Goal: Task Accomplishment & Management: Use online tool/utility

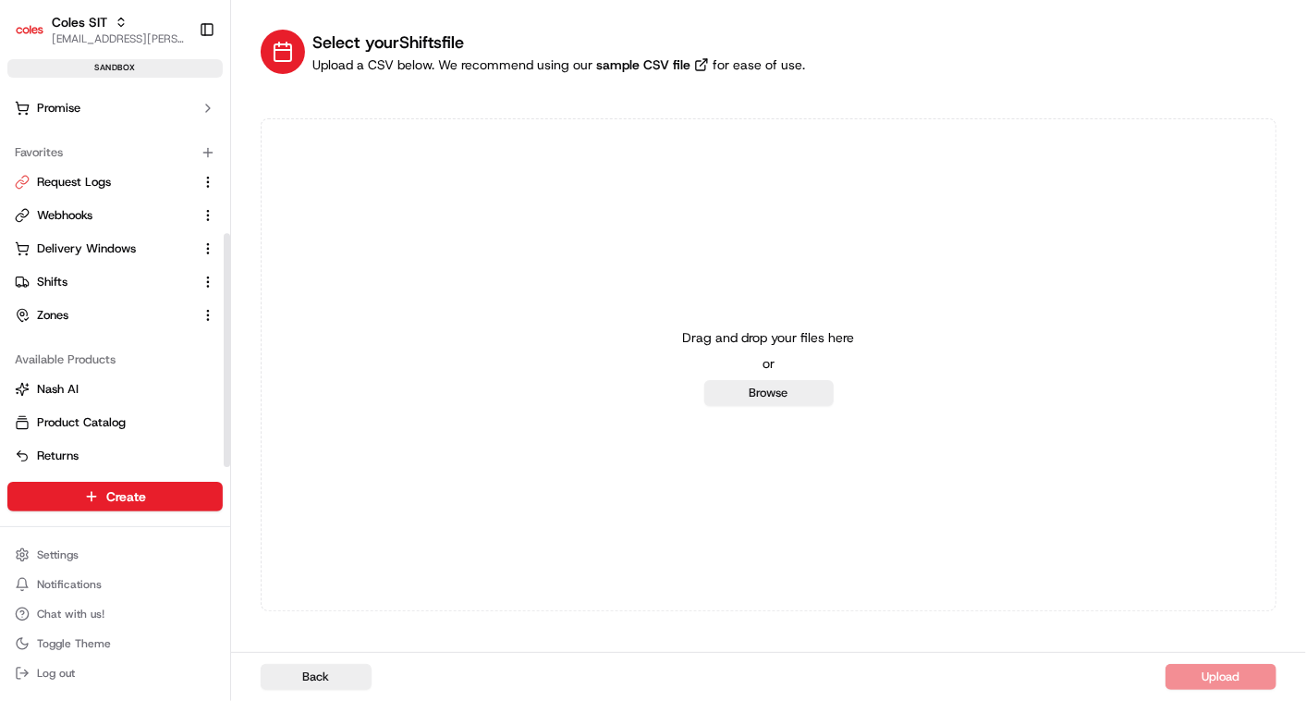
scroll to position [241, 0]
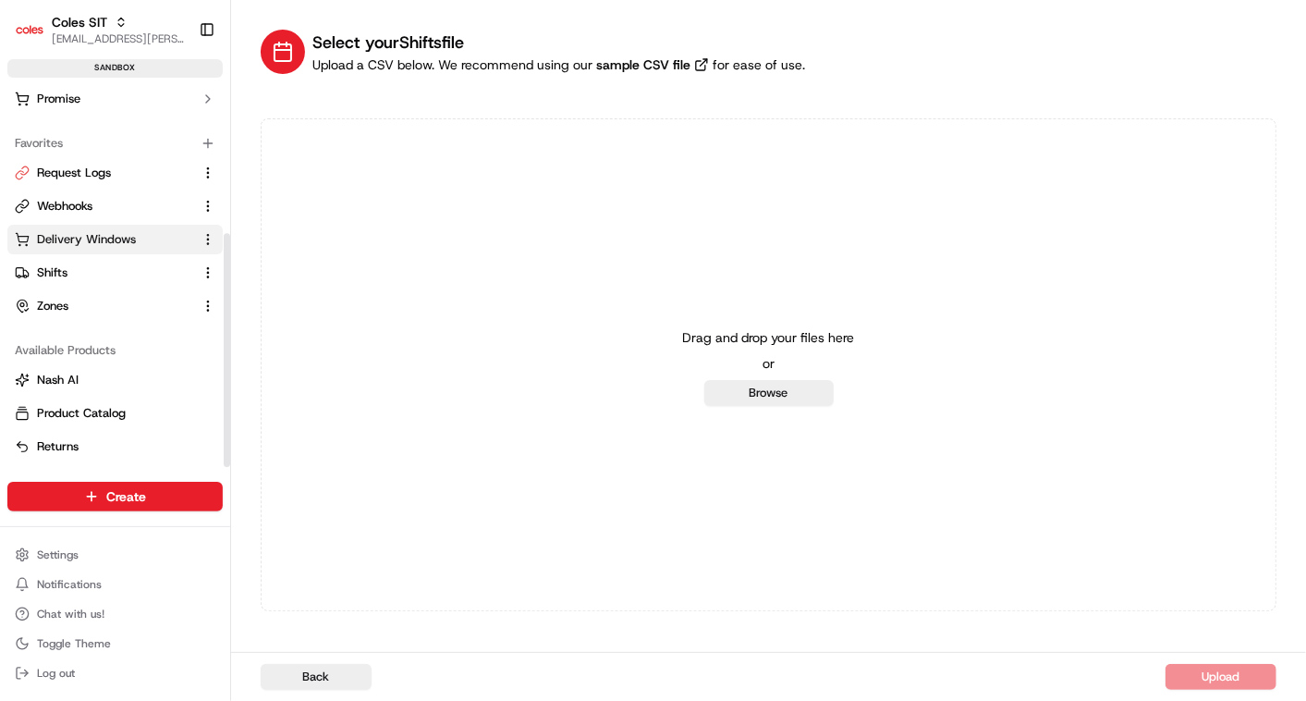
click at [79, 239] on span "Delivery Windows" at bounding box center [86, 239] width 99 height 17
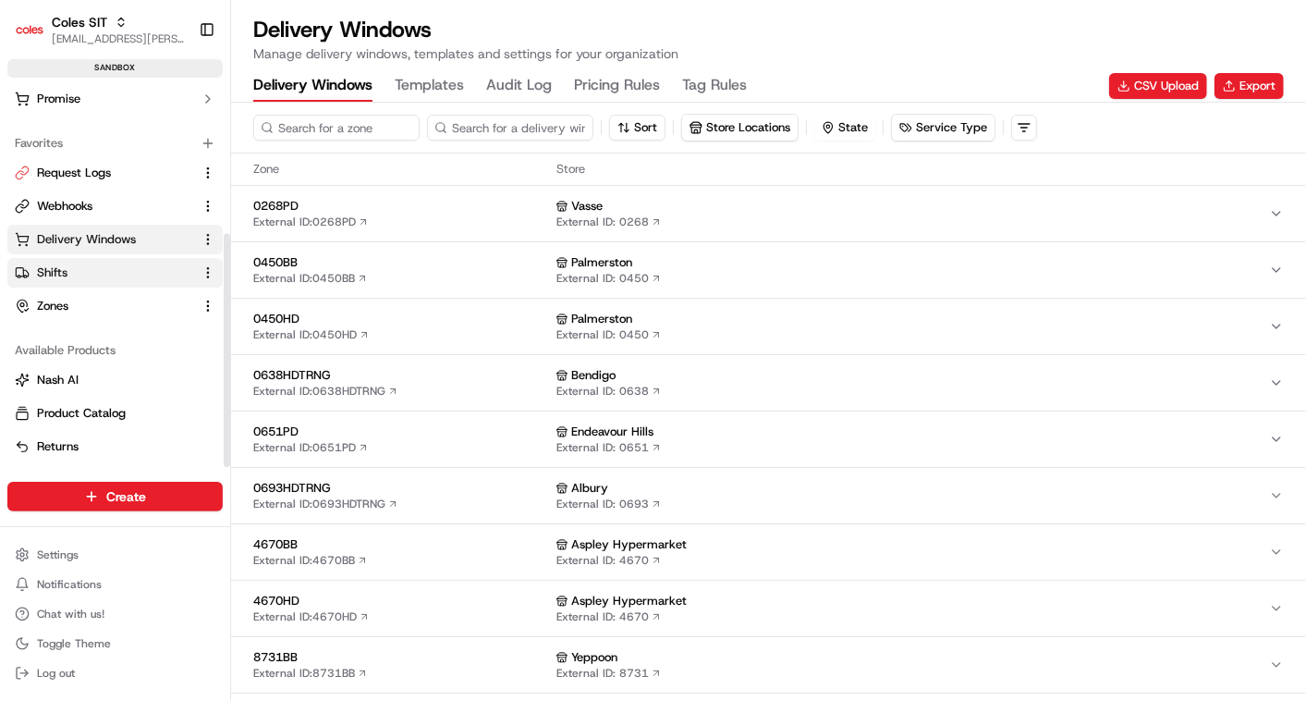
click at [74, 269] on link "Shifts" at bounding box center [104, 272] width 178 height 17
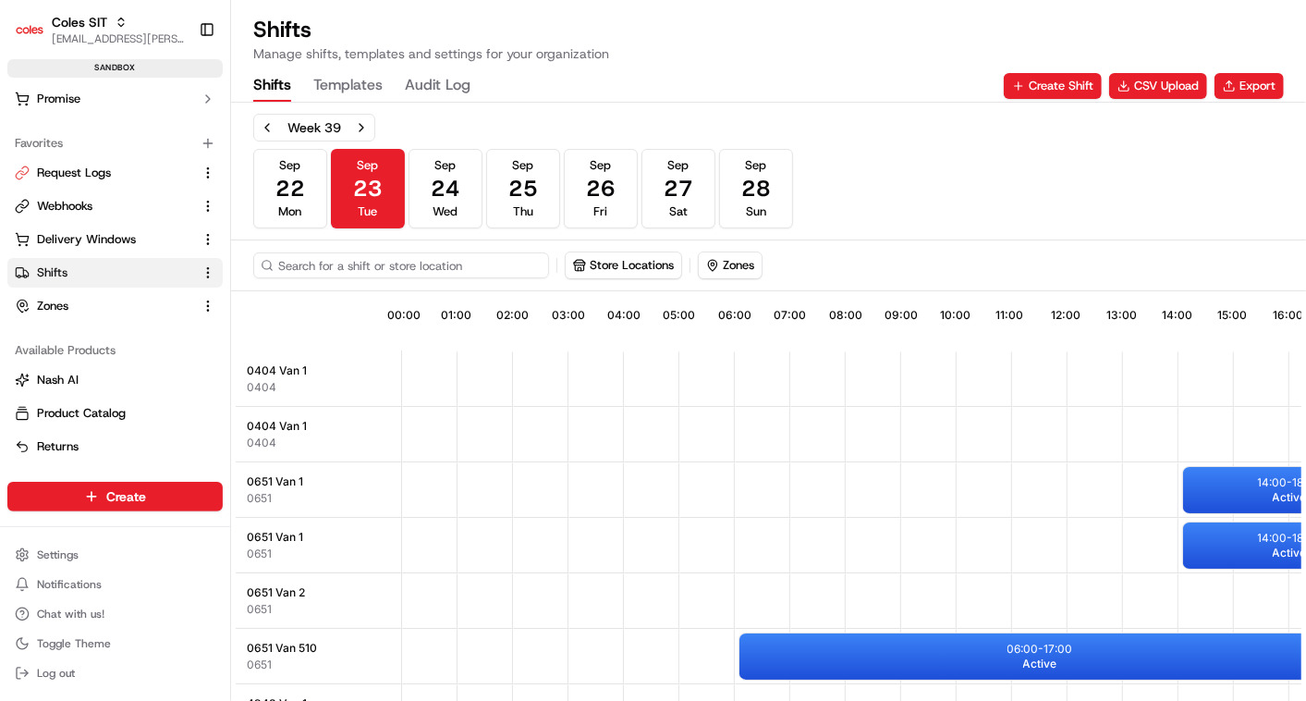
click at [330, 258] on input at bounding box center [401, 265] width 296 height 26
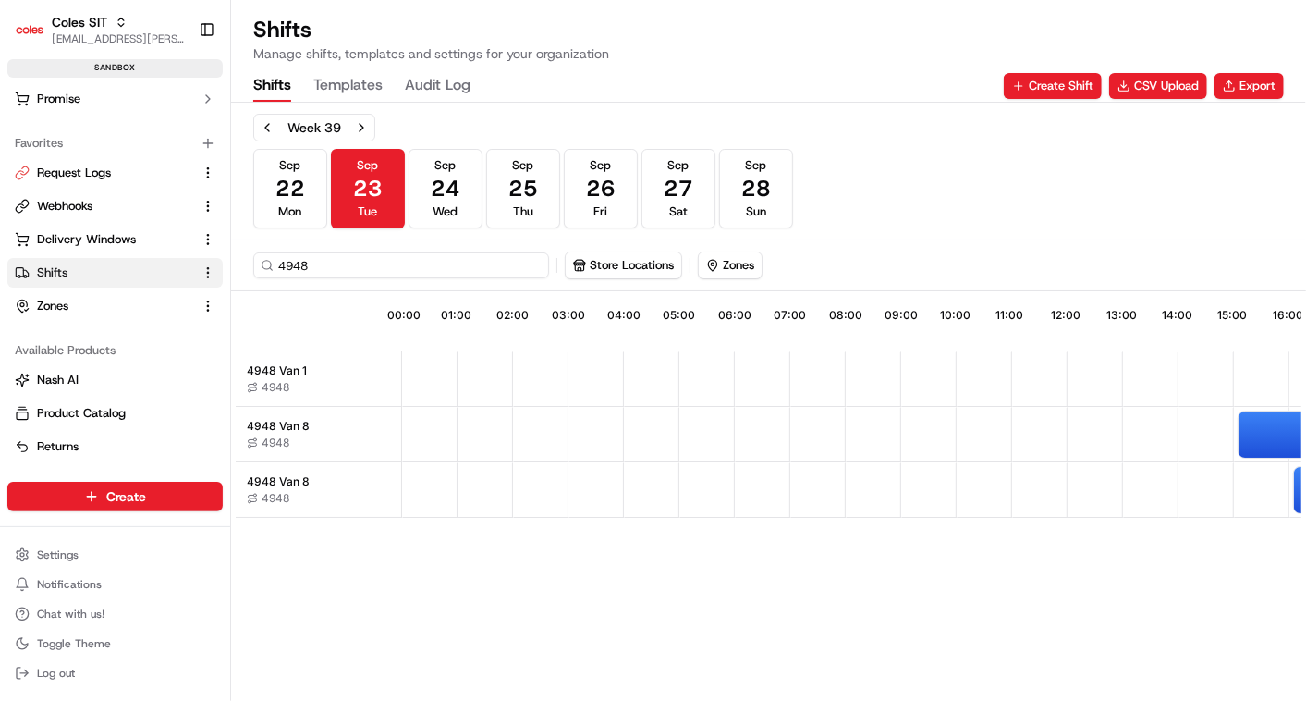
type input "4948"
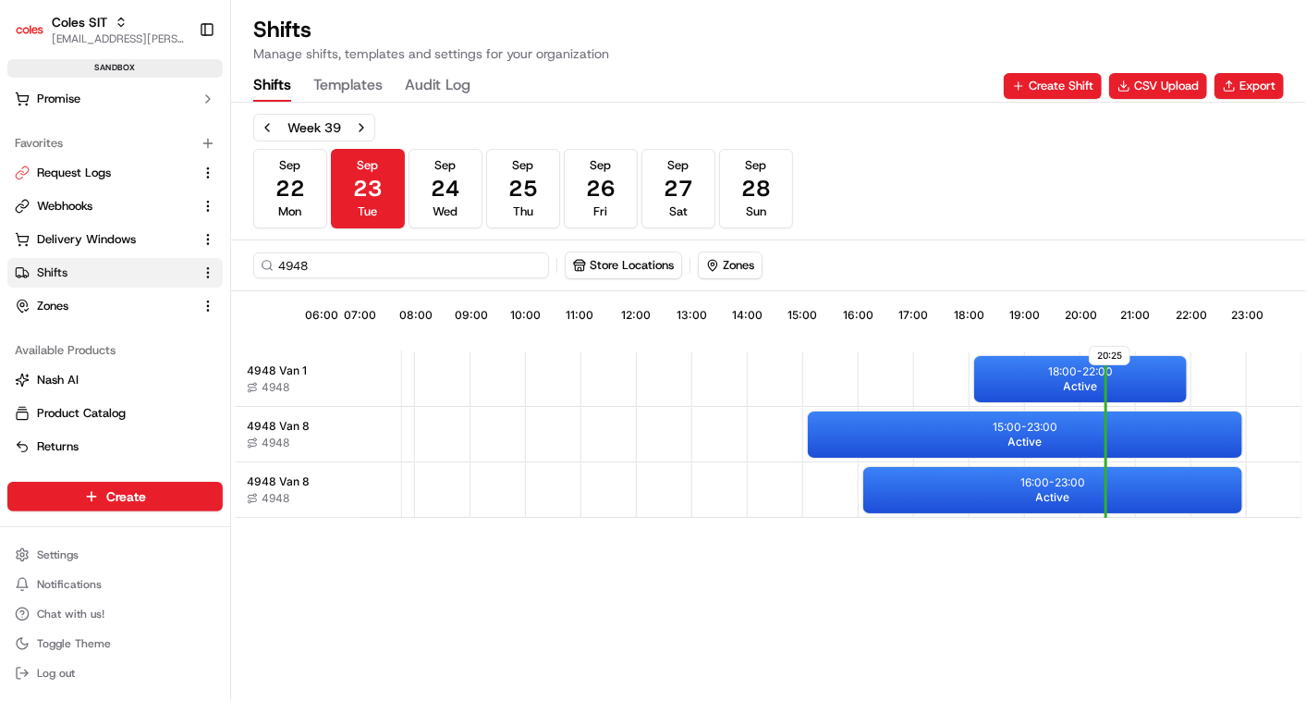
scroll to position [0, 432]
click at [1160, 79] on button "CSV Upload" at bounding box center [1158, 86] width 98 height 26
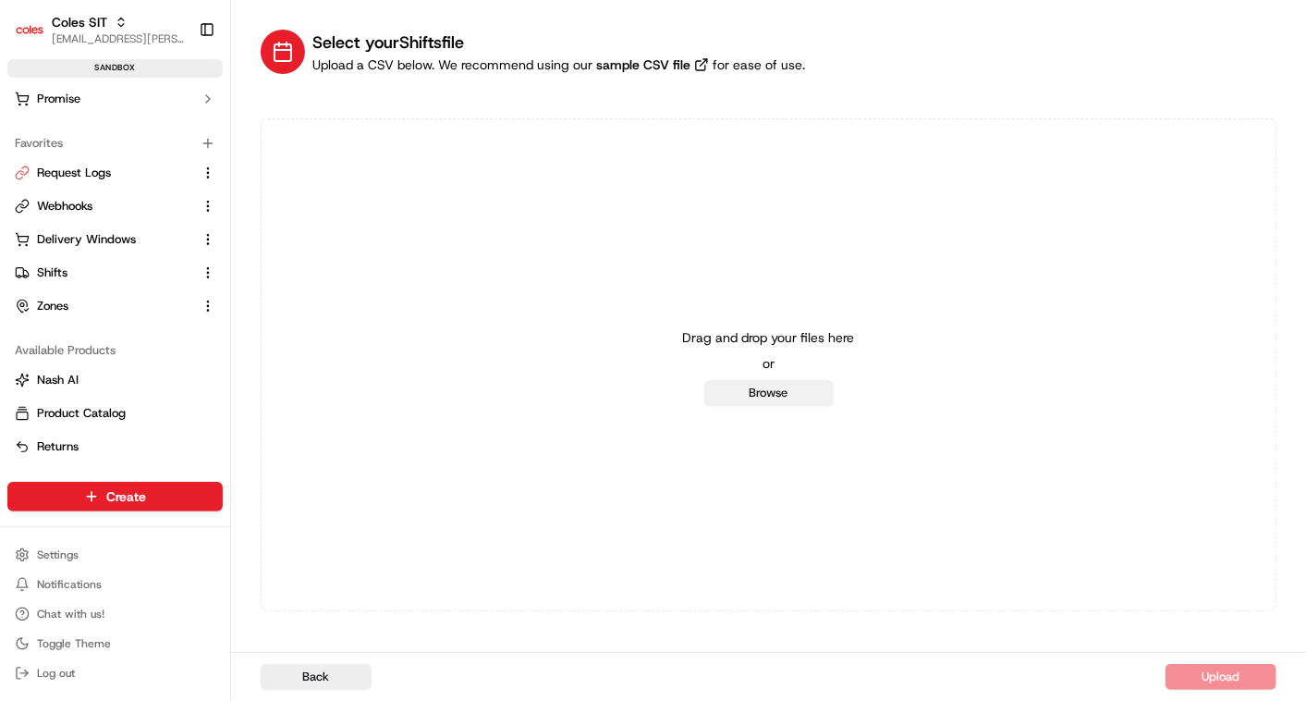
click at [764, 399] on button "Browse" at bounding box center [768, 393] width 129 height 26
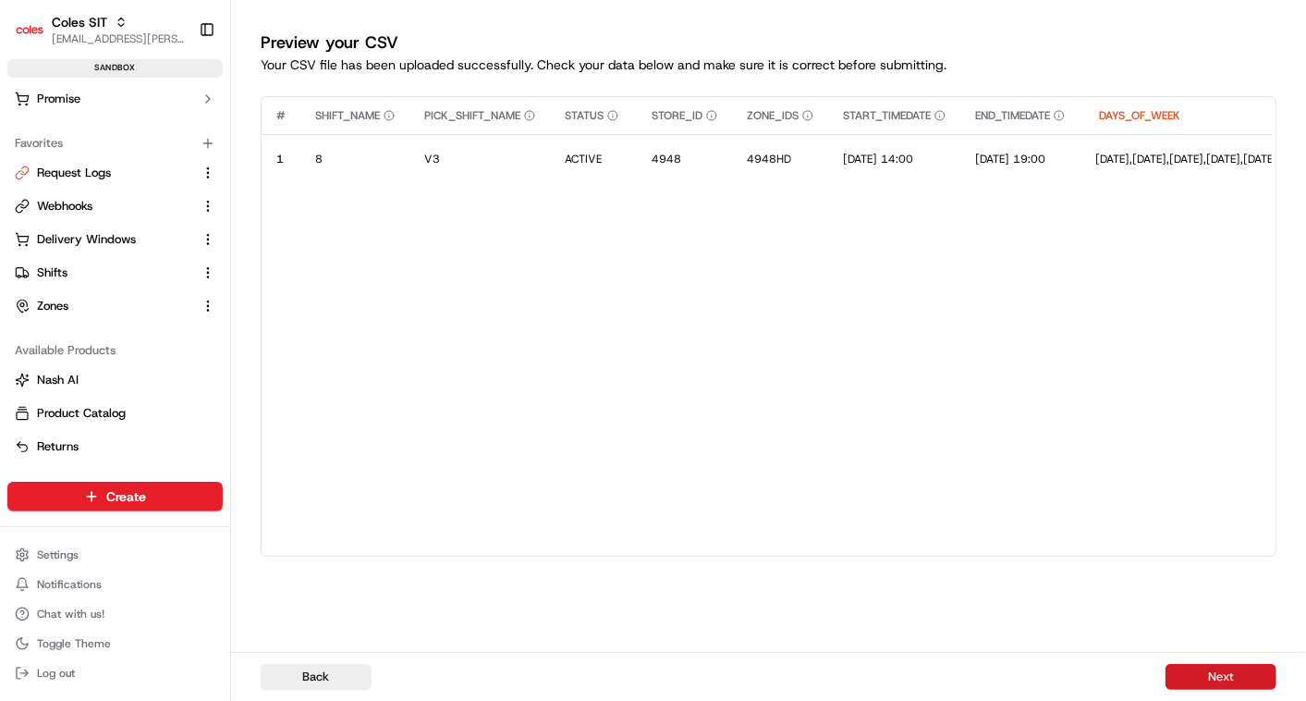
click at [1220, 670] on button "Next" at bounding box center [1220, 677] width 111 height 26
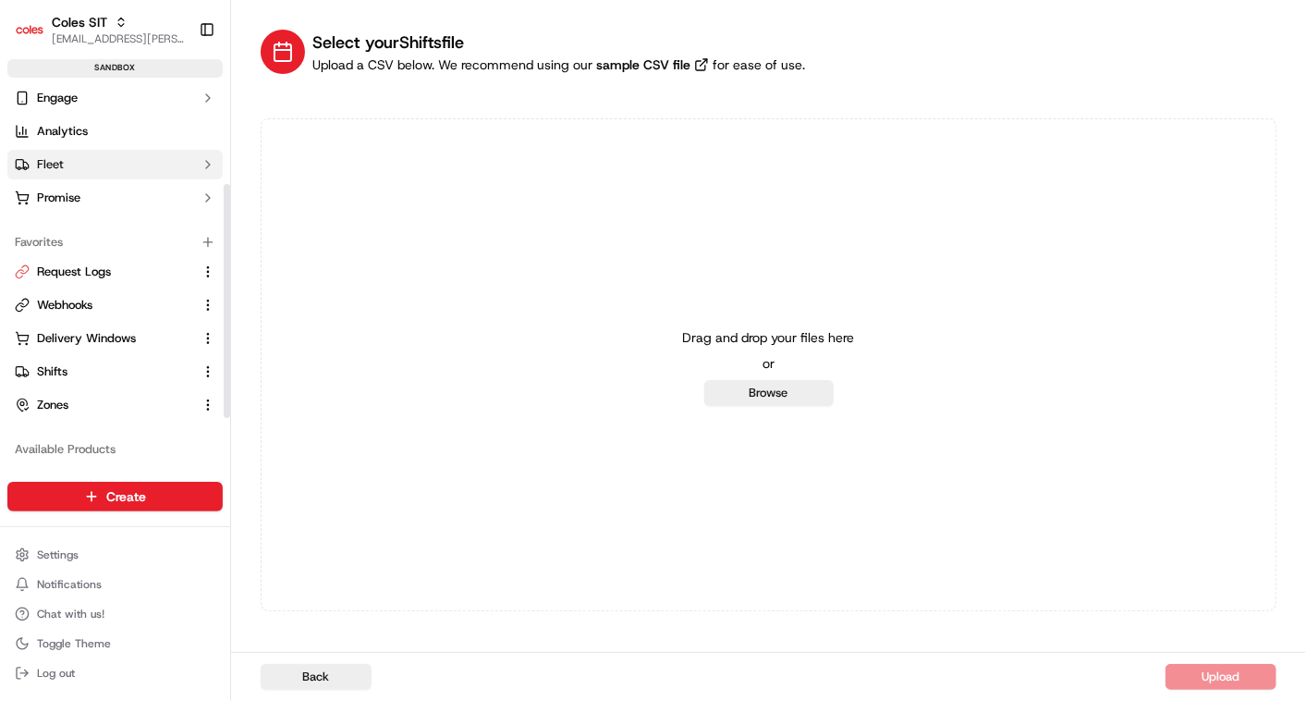
scroll to position [219, 0]
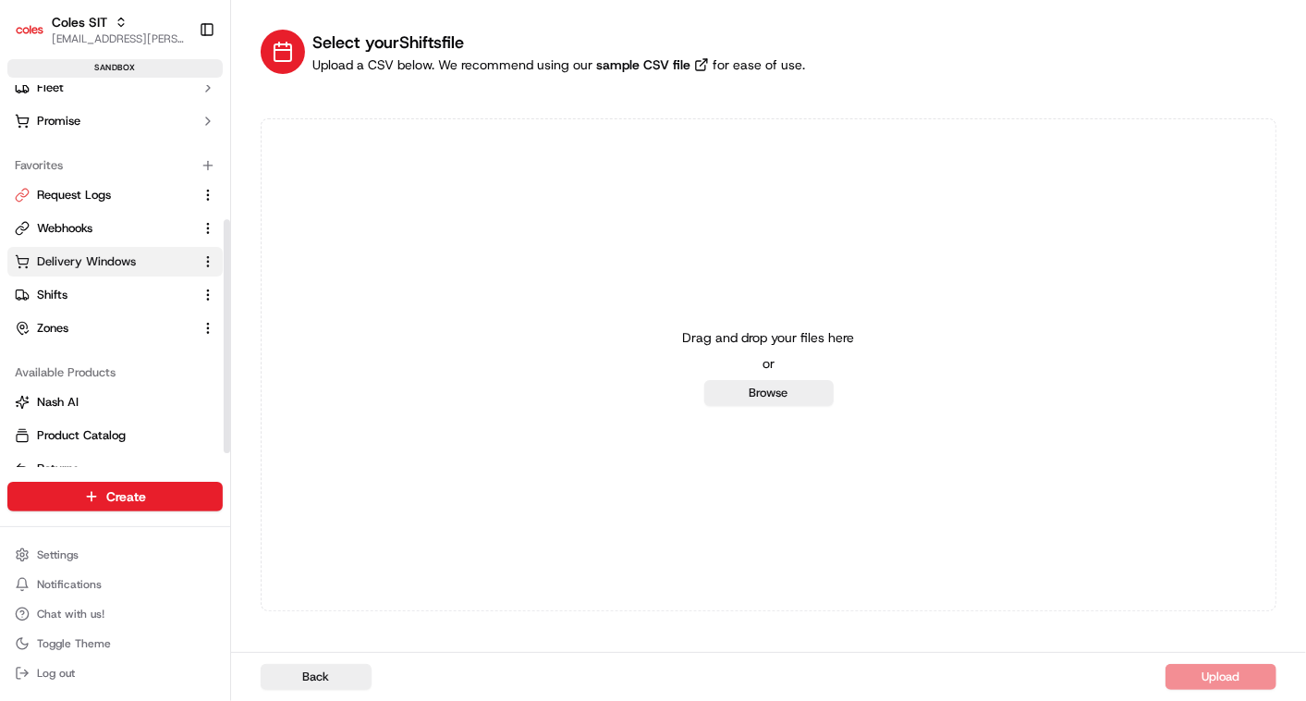
click at [90, 261] on span "Delivery Windows" at bounding box center [86, 261] width 99 height 17
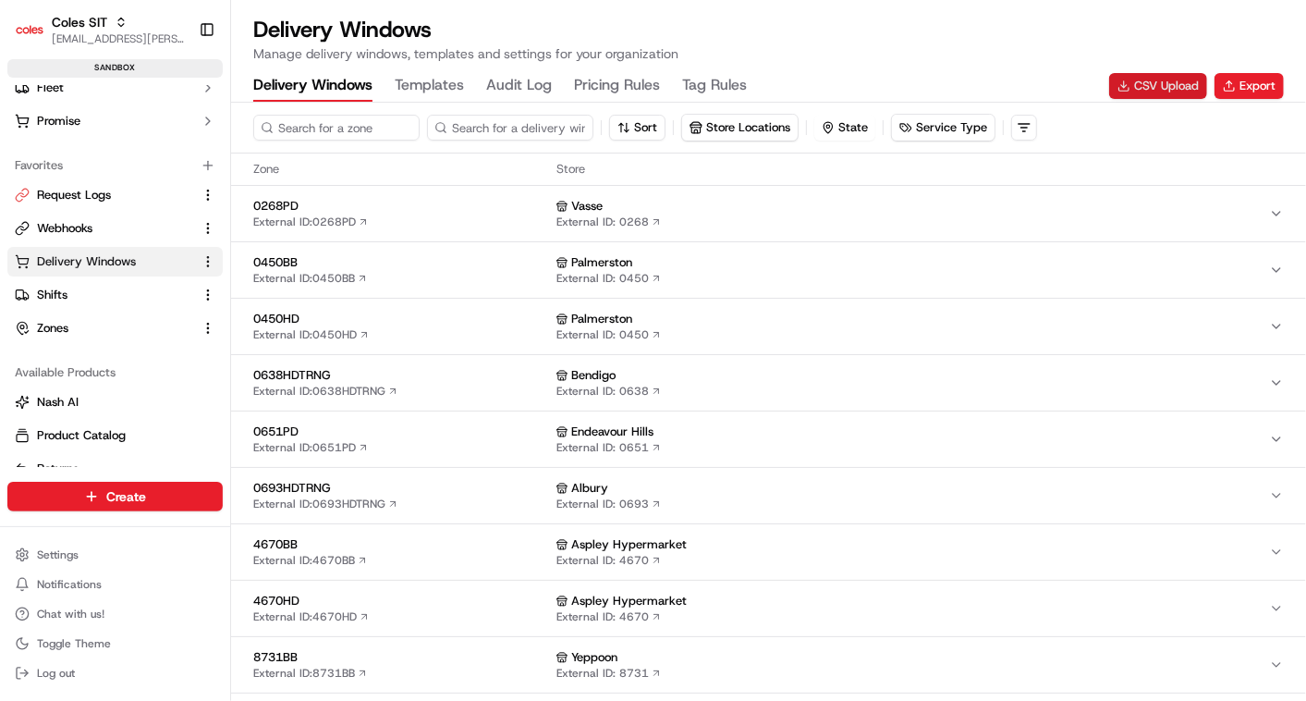
click at [1184, 79] on button "CSV Upload" at bounding box center [1158, 86] width 98 height 26
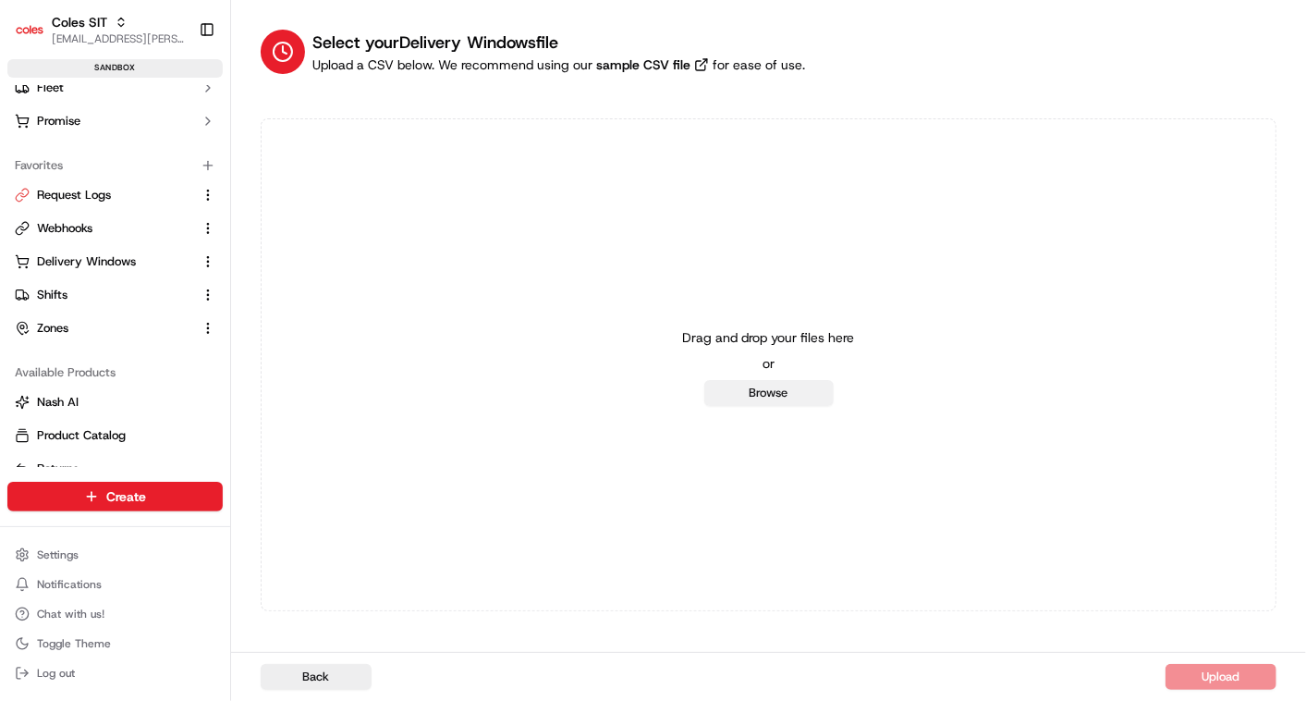
click at [783, 390] on button "Browse" at bounding box center [768, 393] width 129 height 26
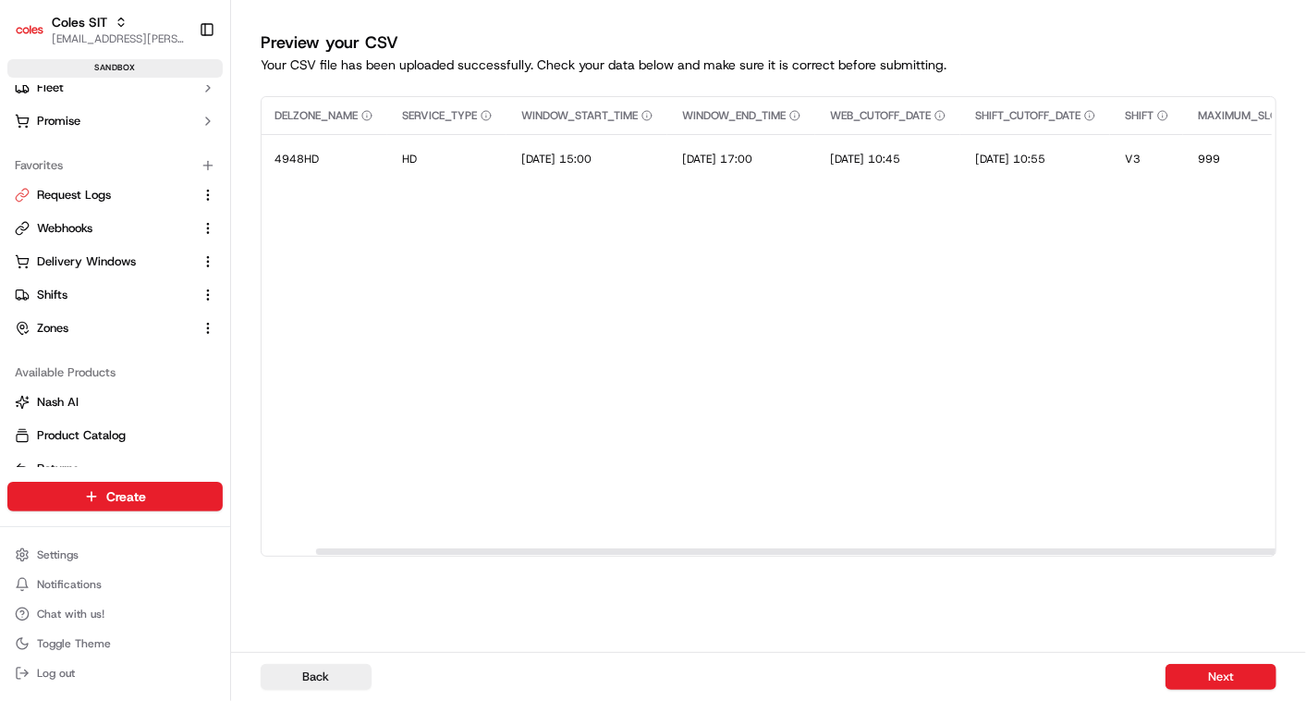
scroll to position [0, 307]
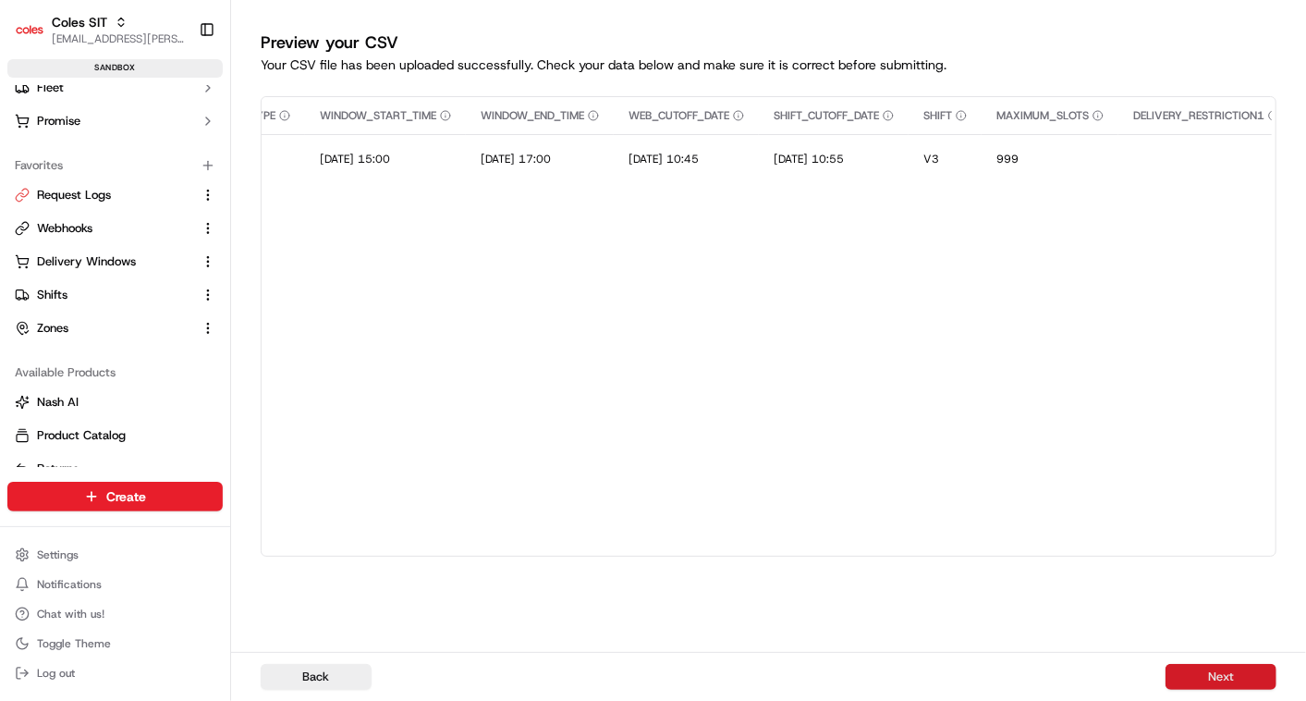
click at [1217, 675] on button "Next" at bounding box center [1220, 677] width 111 height 26
